Goal: Task Accomplishment & Management: Manage account settings

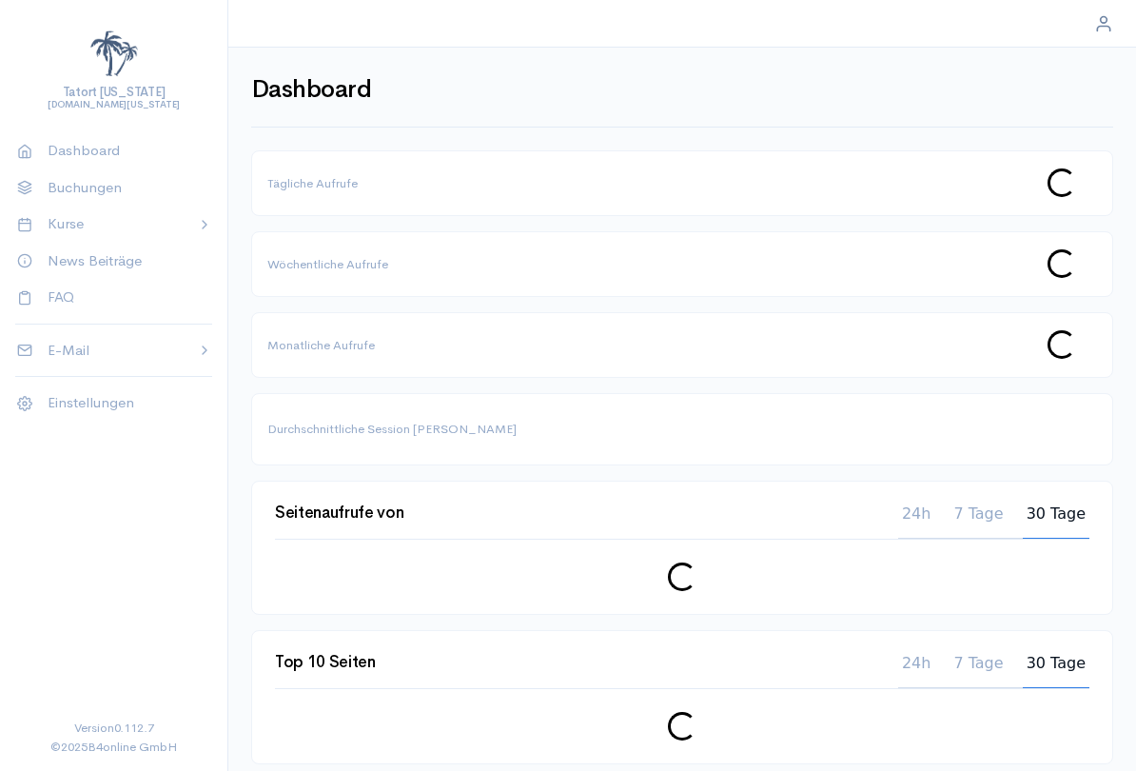
click at [177, 213] on p "Kurse" at bounding box center [115, 224] width 134 height 22
click at [101, 195] on p "Buchungen" at bounding box center [122, 188] width 149 height 22
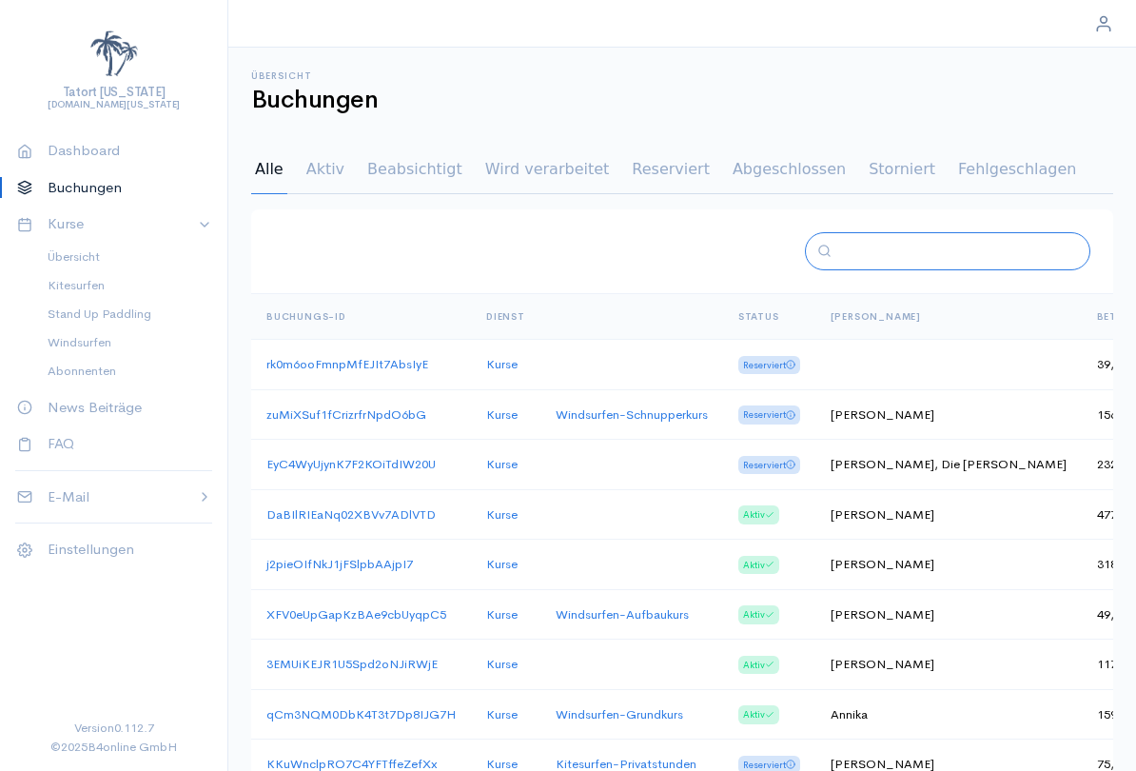
click at [932, 255] on input "text" at bounding box center [954, 252] width 231 height 22
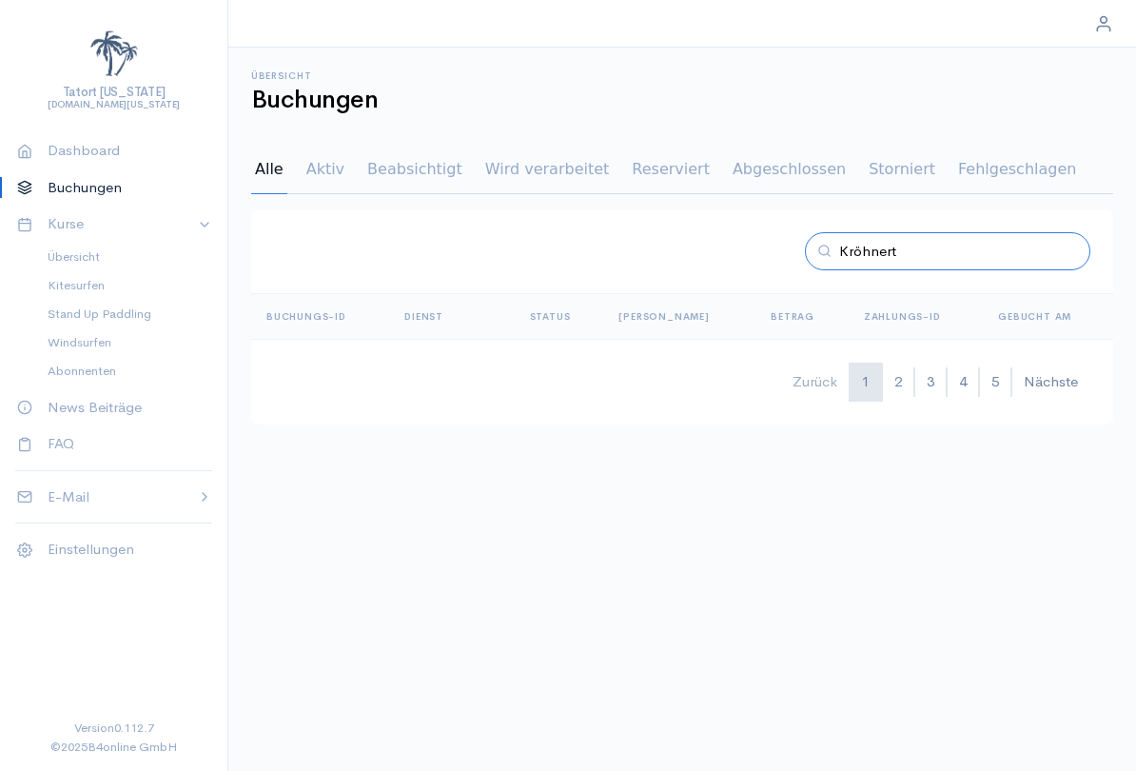
click at [953, 248] on input "Kröhnert" at bounding box center [954, 252] width 231 height 22
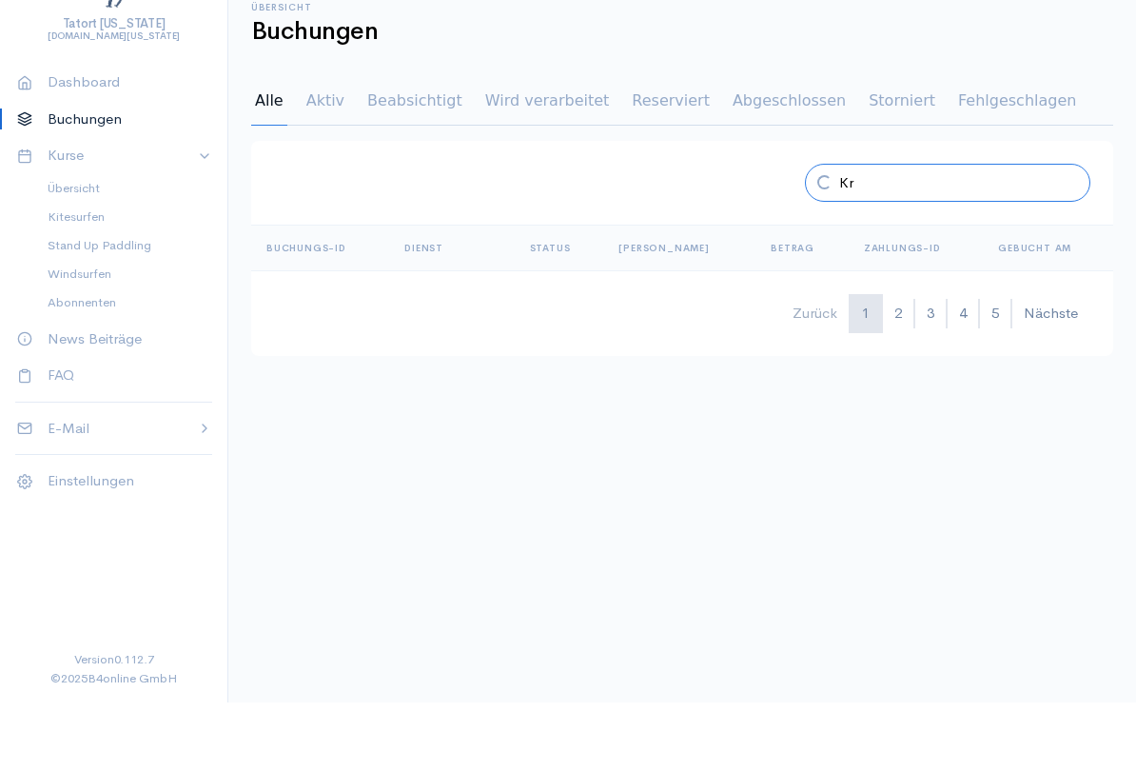
type input "K"
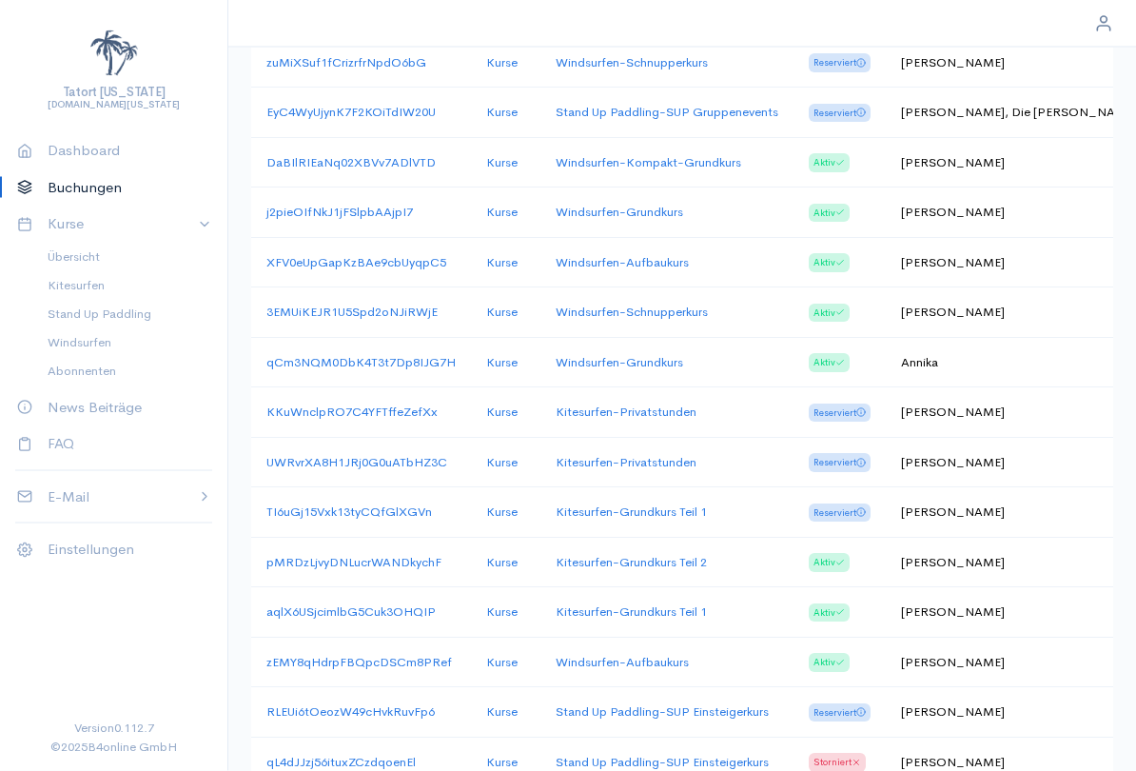
scroll to position [354, 0]
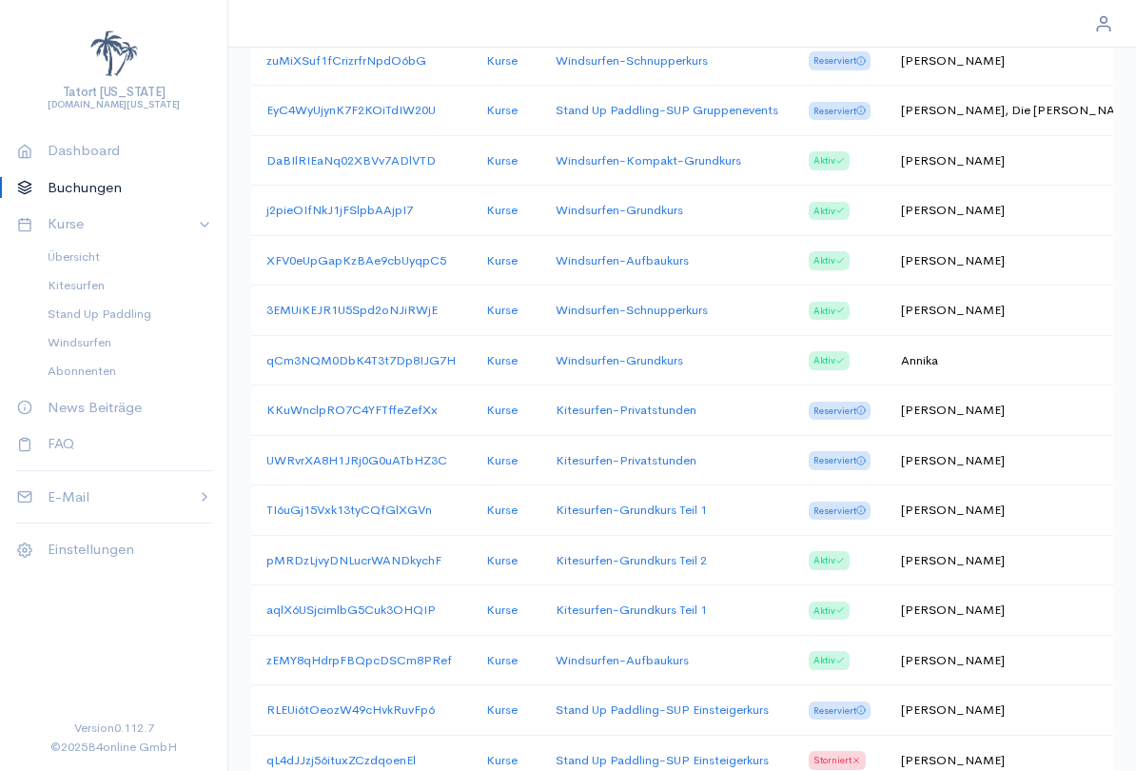
click at [677, 502] on link "Kitesurfen - Grundkurs Teil 1" at bounding box center [631, 509] width 151 height 16
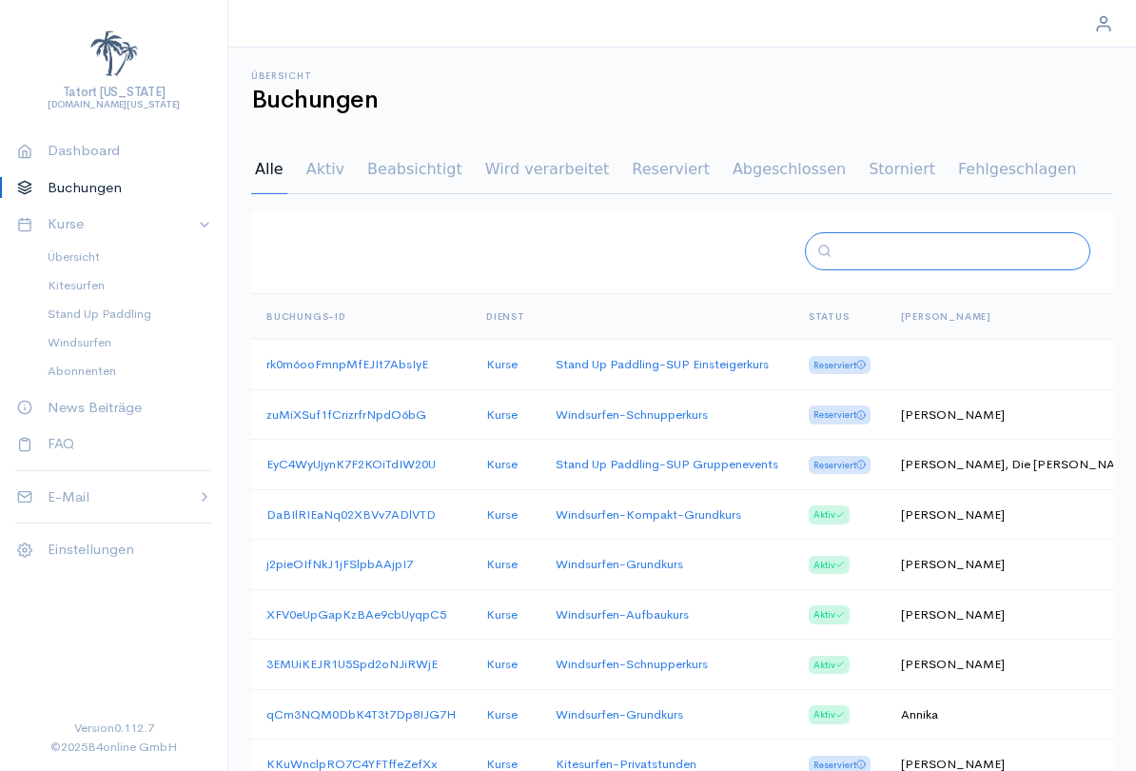
click at [929, 250] on input "text" at bounding box center [954, 252] width 231 height 22
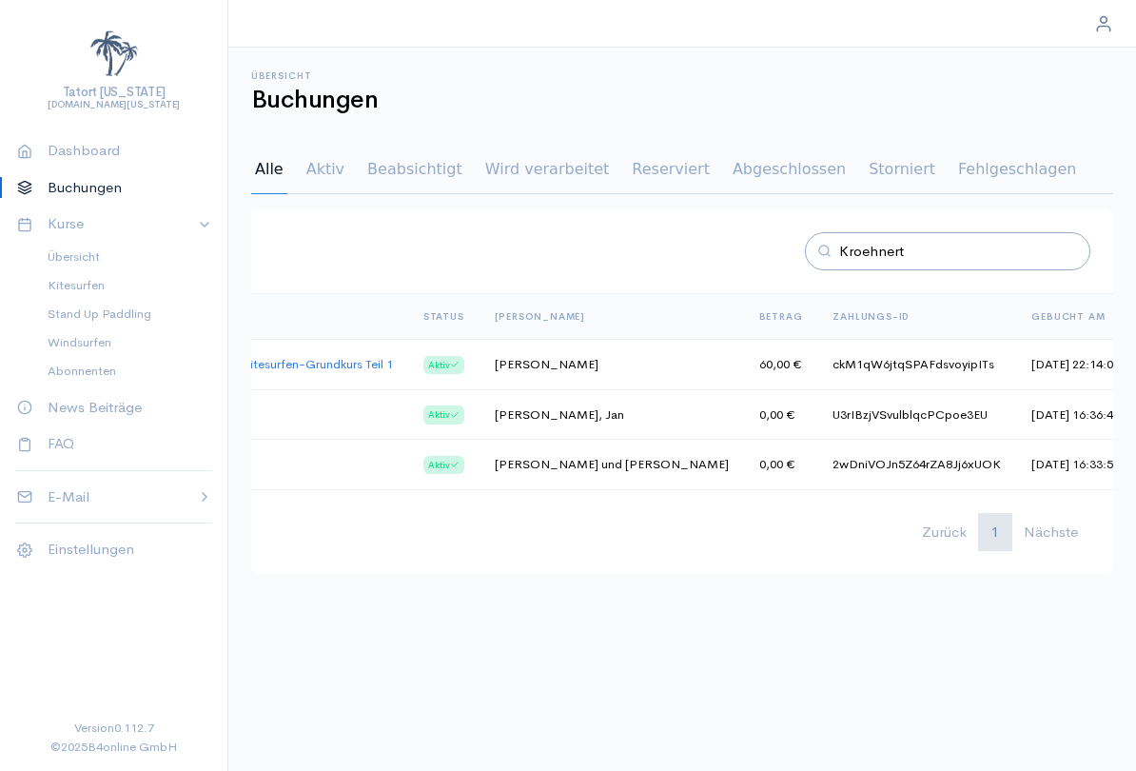
scroll to position [0, 300]
type input "Kroehnert"
click at [844, 363] on td "ckM1qW6jtqSPAFdsvoyipITs" at bounding box center [917, 365] width 199 height 50
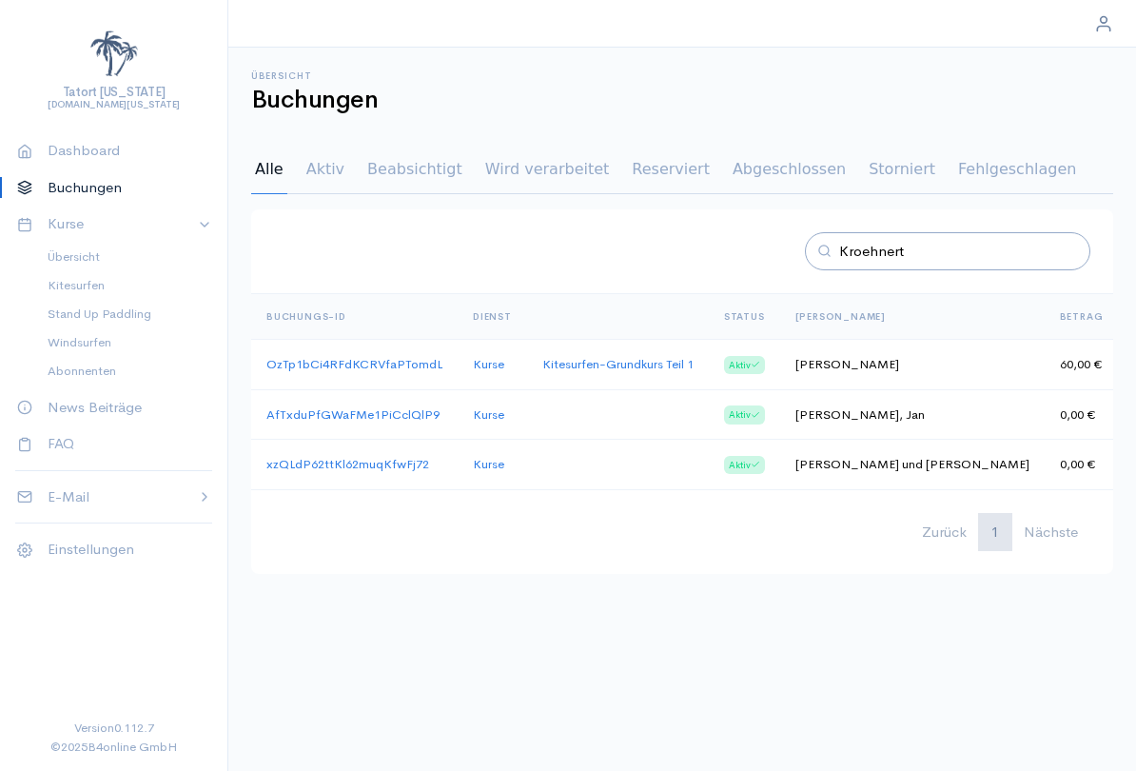
scroll to position [0, 0]
click at [383, 363] on link "OzTp1bCi4RFdKCRVfaPTomdL" at bounding box center [354, 364] width 176 height 16
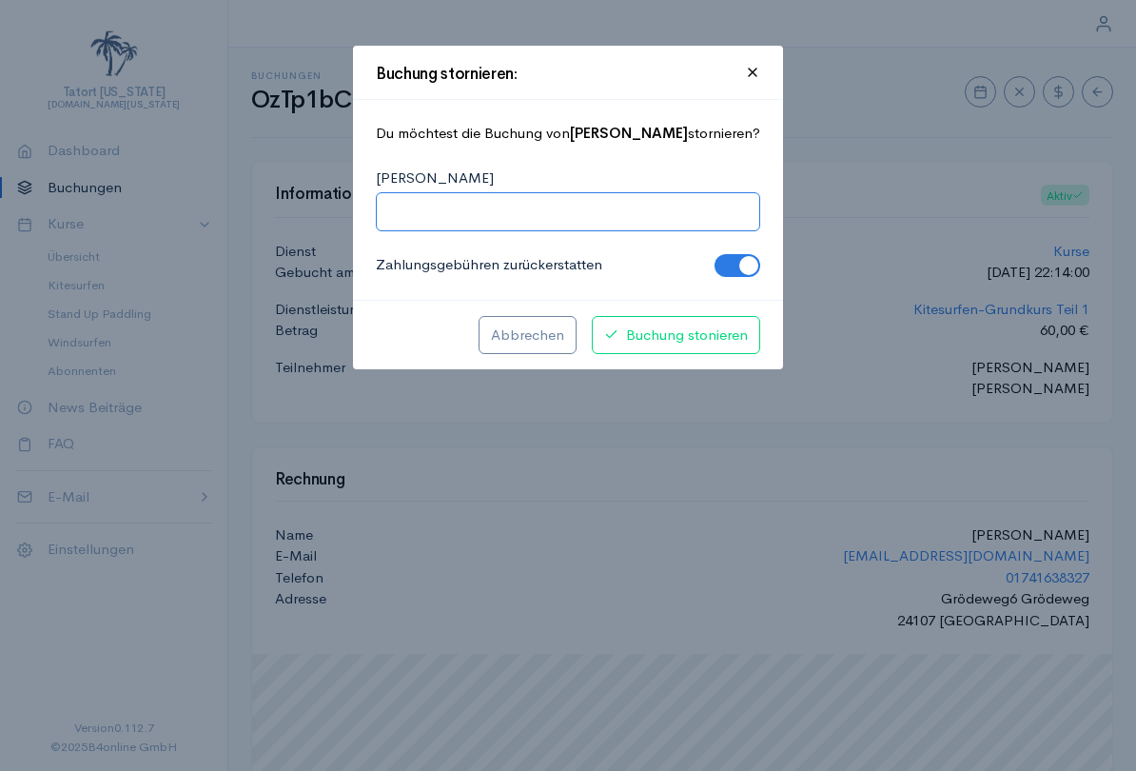
click at [388, 220] on input "[PERSON_NAME]" at bounding box center [568, 212] width 360 height 22
type input "Windmangel"
click at [739, 333] on span "Buchung stonieren" at bounding box center [676, 335] width 144 height 22
